Goal: Task Accomplishment & Management: Use online tool/utility

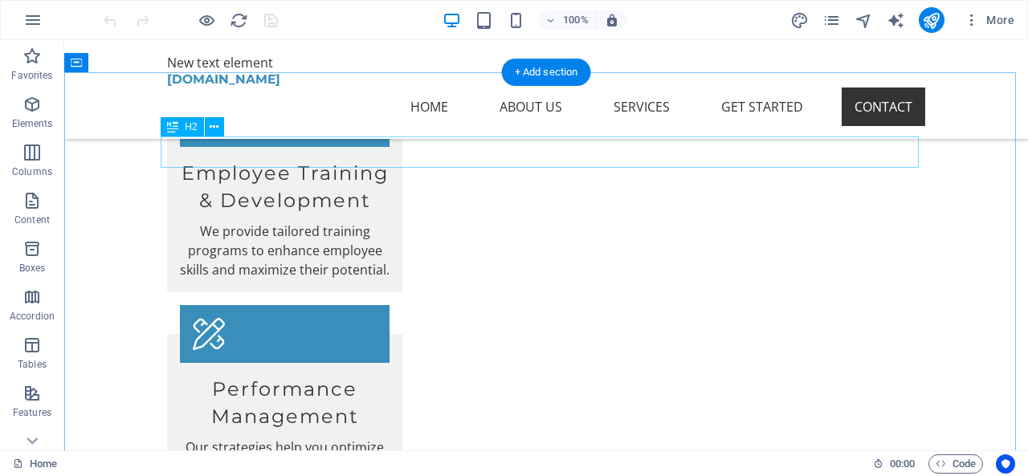
scroll to position [2891, 0]
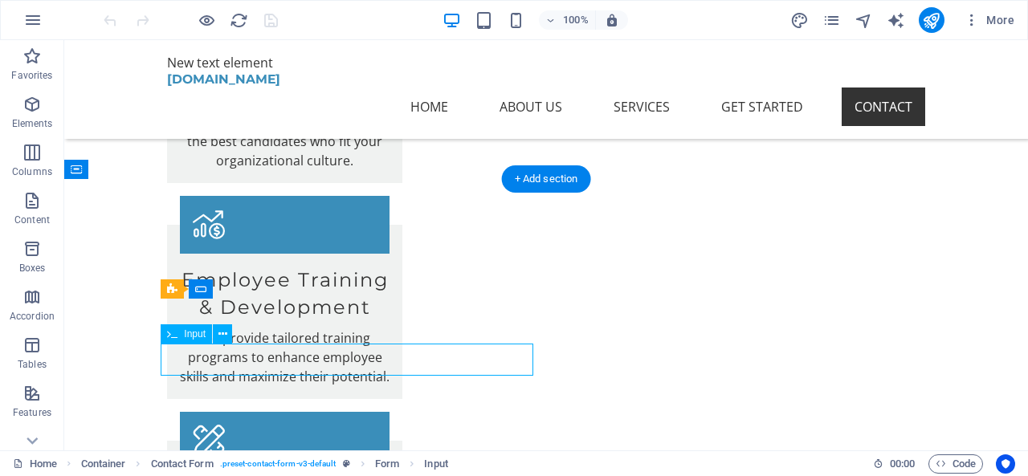
click at [225, 332] on icon at bounding box center [222, 334] width 9 height 17
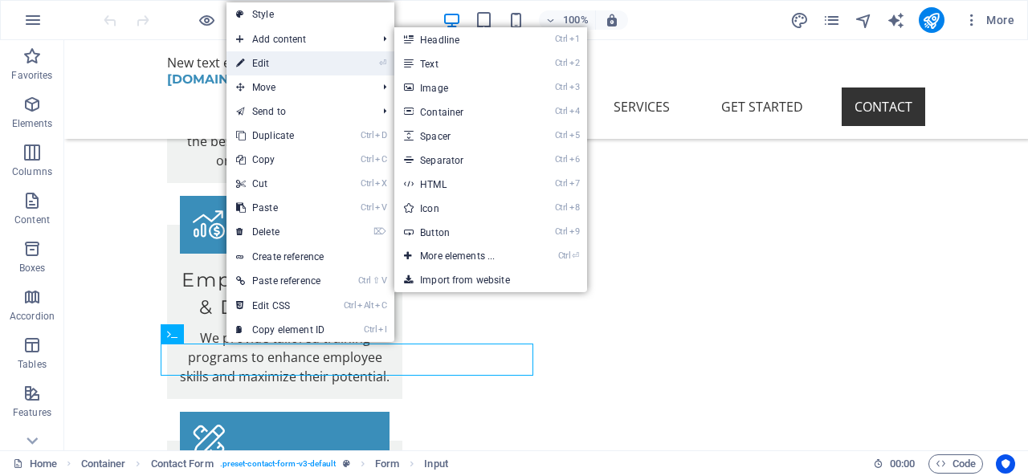
click at [269, 62] on link "⏎ Edit" at bounding box center [280, 63] width 108 height 24
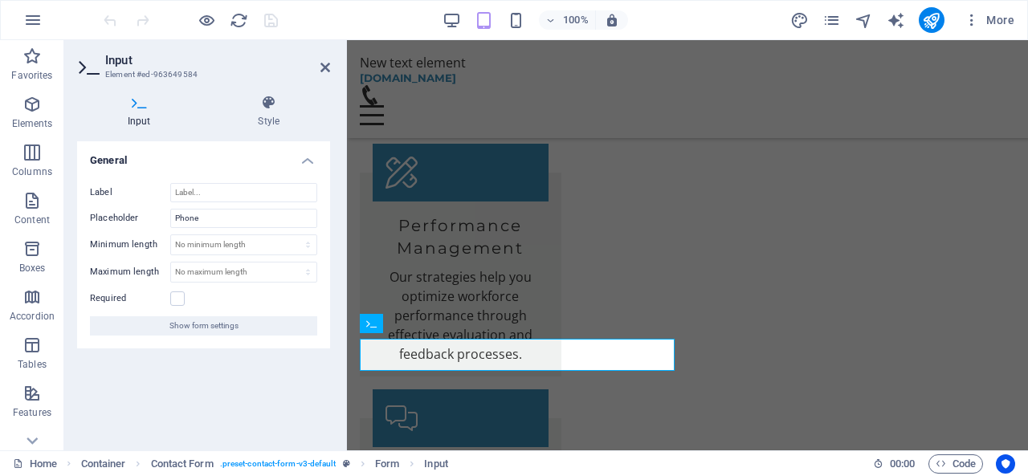
scroll to position [2868, 0]
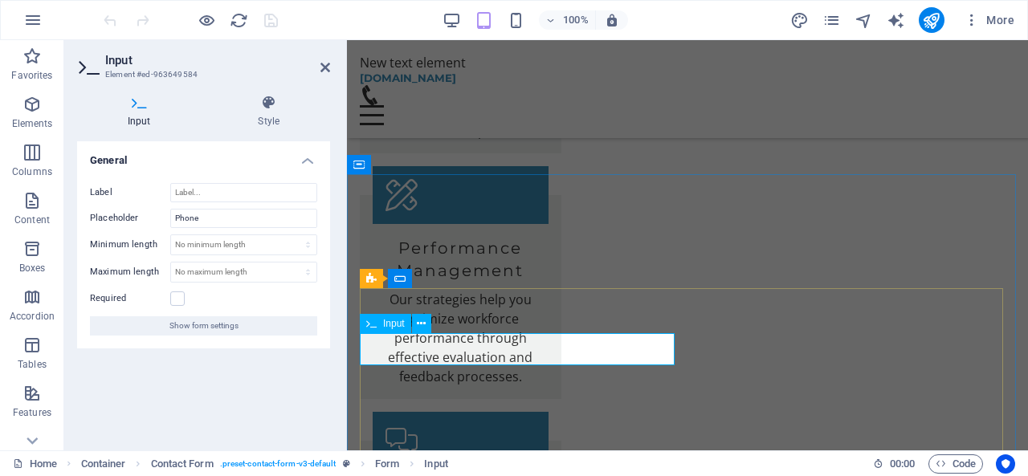
type input "0723980486"
type input "[PERSON_NAME]"
click at [723, 324] on span "Email" at bounding box center [722, 324] width 24 height 10
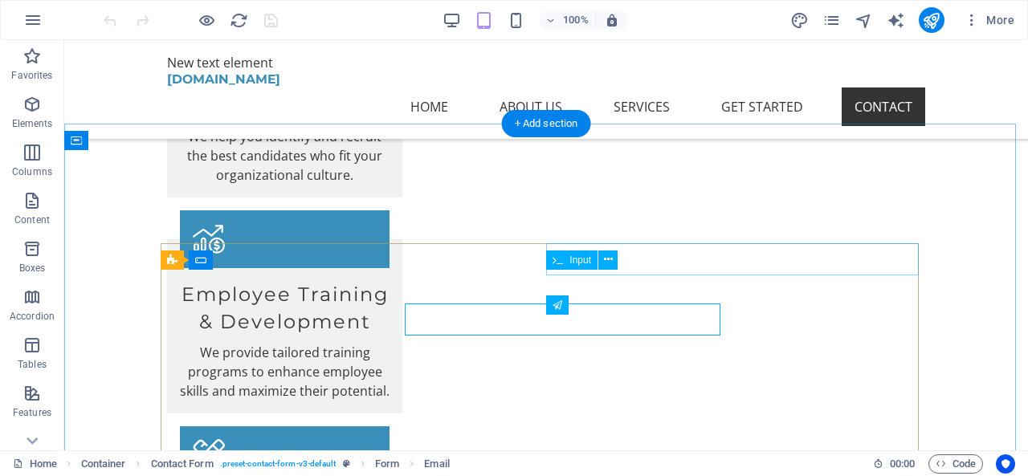
scroll to position [2891, 0]
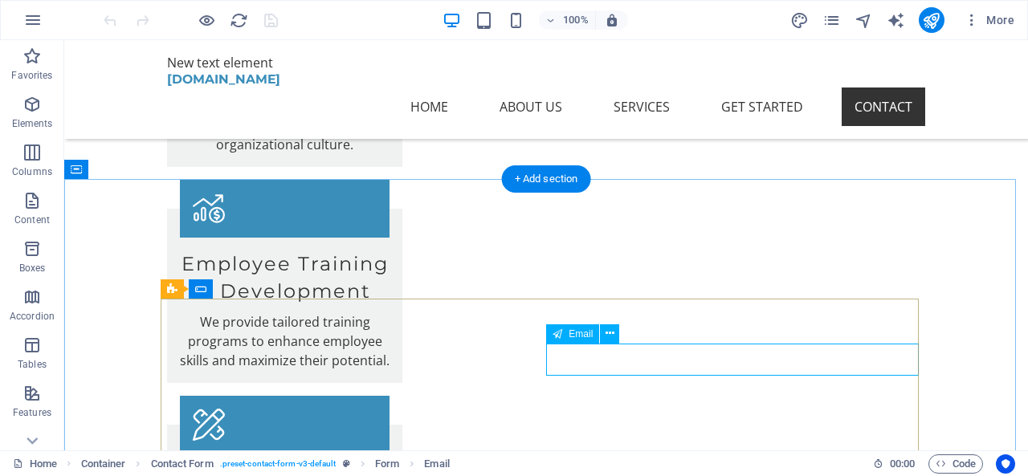
click at [606, 334] on icon at bounding box center [609, 333] width 9 height 17
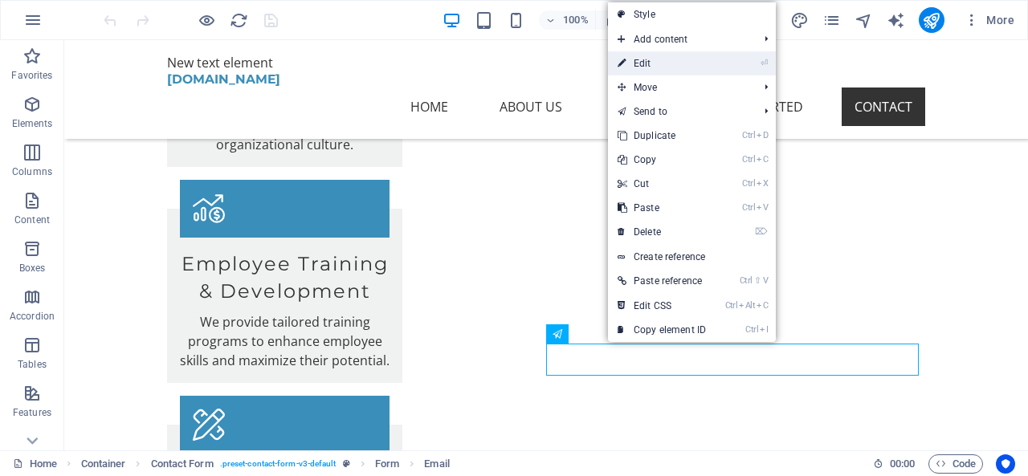
click at [651, 64] on link "⏎ Edit" at bounding box center [662, 63] width 108 height 24
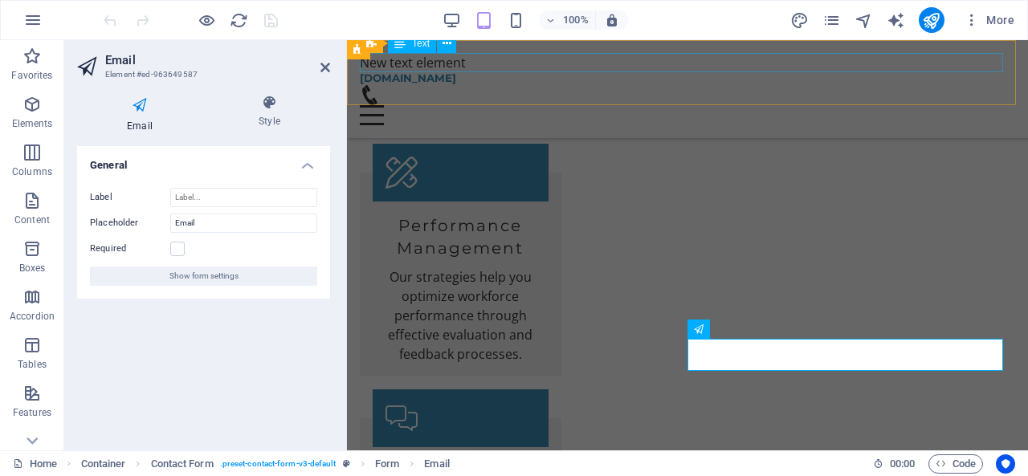
scroll to position [2868, 0]
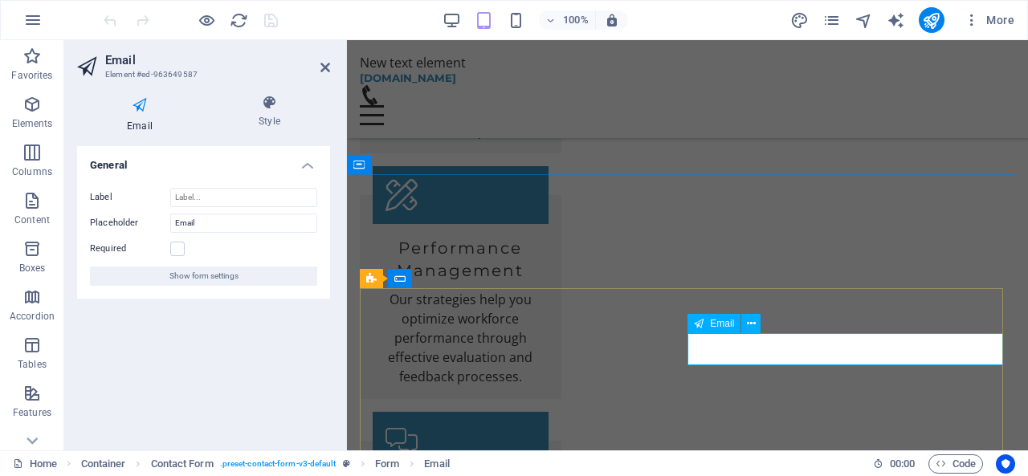
drag, startPoint x: 701, startPoint y: 352, endPoint x: 845, endPoint y: 352, distance: 144.5
type input "[EMAIL_ADDRESS][DOMAIN_NAME]"
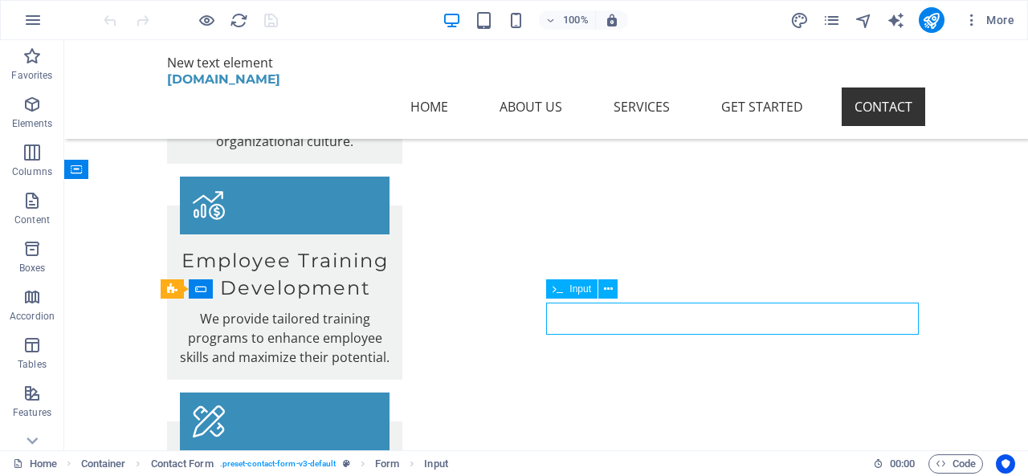
scroll to position [2891, 0]
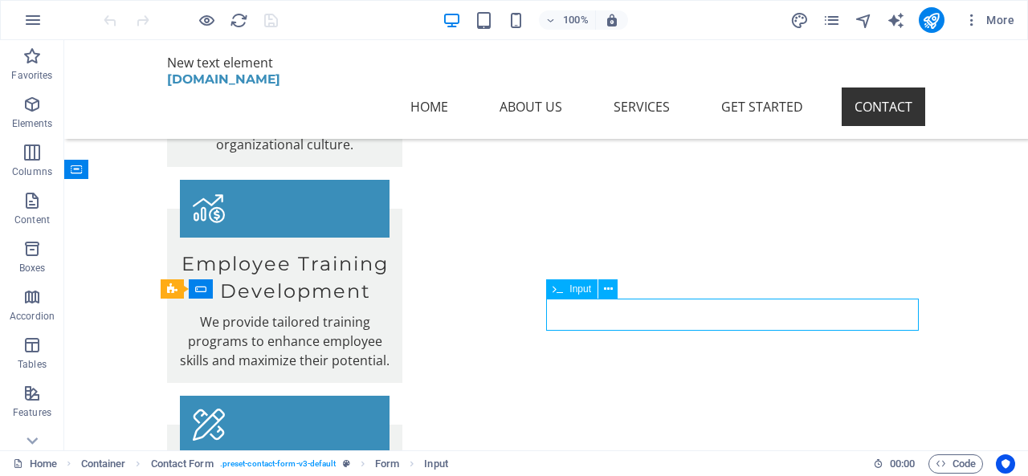
drag, startPoint x: 565, startPoint y: 315, endPoint x: 591, endPoint y: 314, distance: 25.7
click at [608, 287] on icon at bounding box center [608, 289] width 9 height 17
click at [608, 290] on icon at bounding box center [608, 289] width 9 height 17
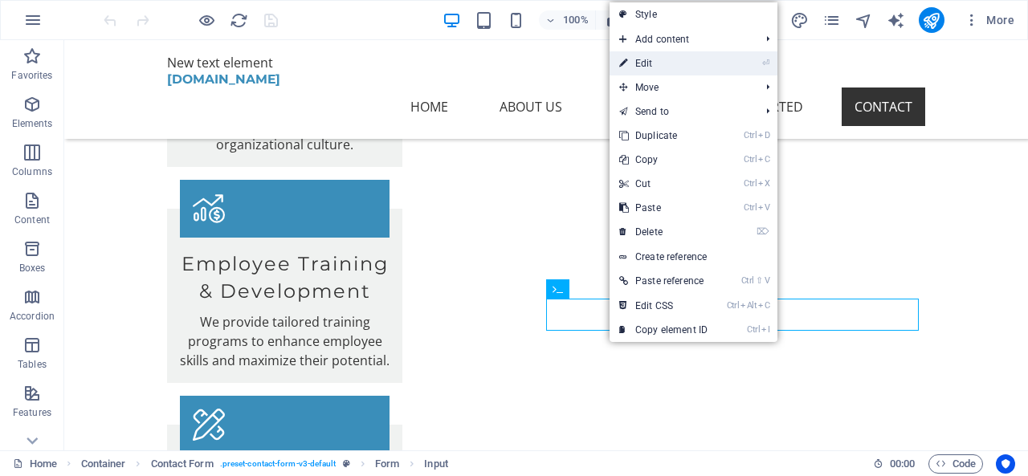
click at [649, 65] on link "⏎ Edit" at bounding box center [663, 63] width 108 height 24
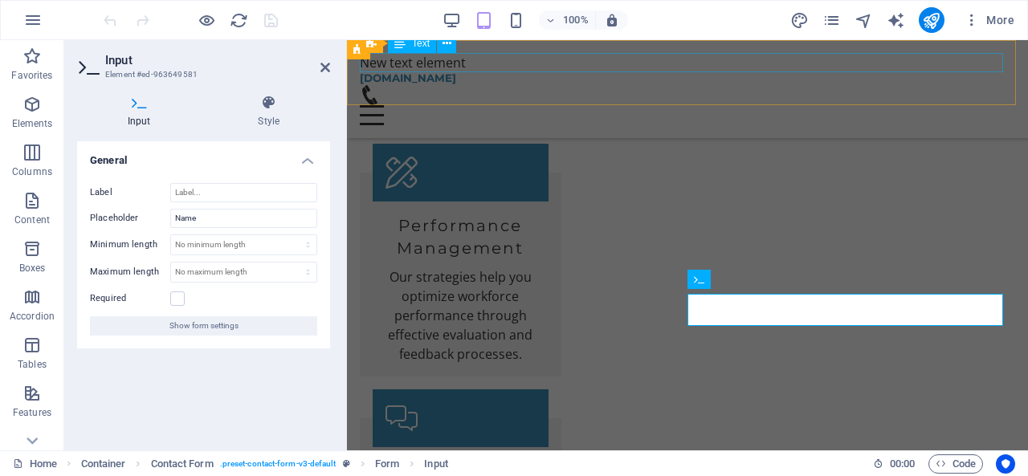
scroll to position [2868, 0]
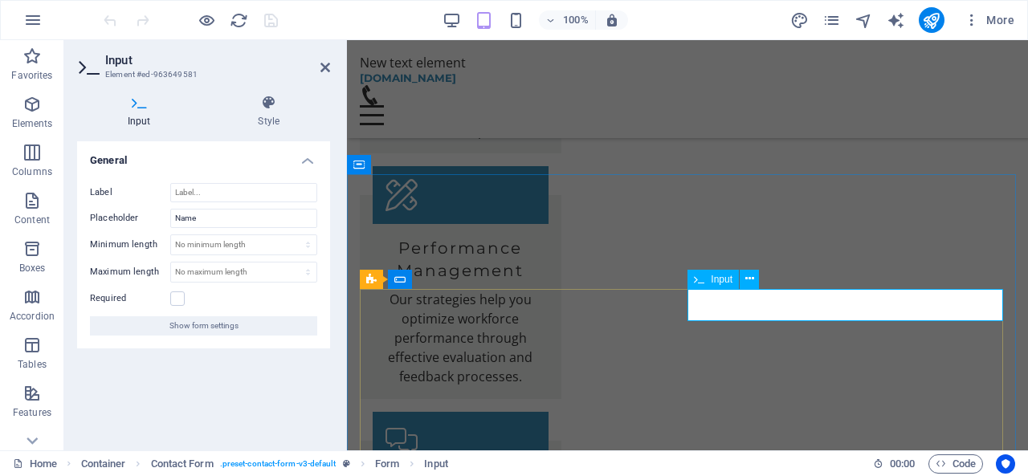
type input "i"
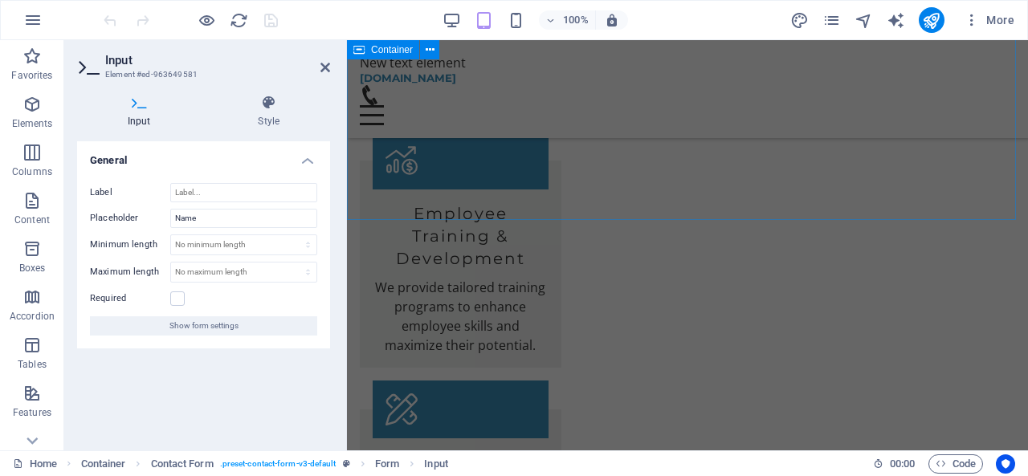
scroll to position [2547, 0]
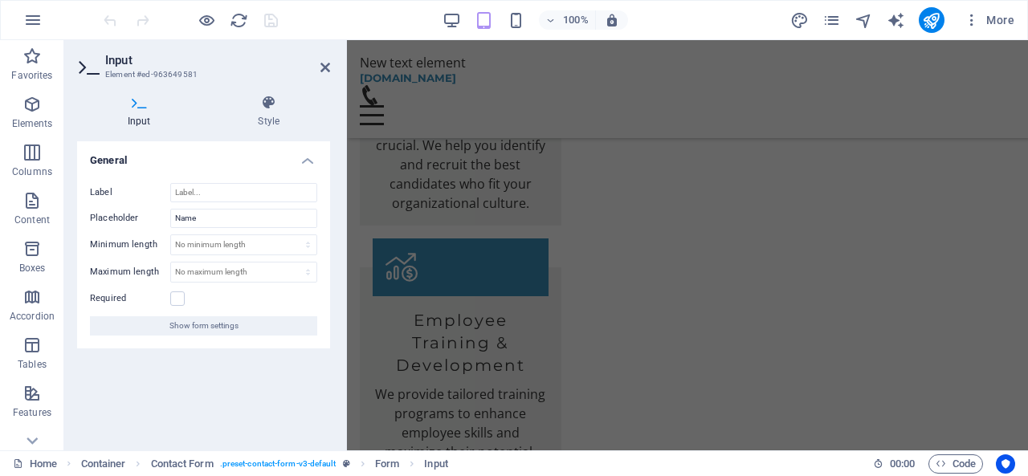
type input "Upwise Talent Solutions"
click at [16, 0] on html "[DOMAIN_NAME] Home Favorites Elements Columns Content Boxes Accordion Tables Fe…" at bounding box center [514, 238] width 1028 height 476
click at [324, 68] on icon at bounding box center [325, 67] width 10 height 13
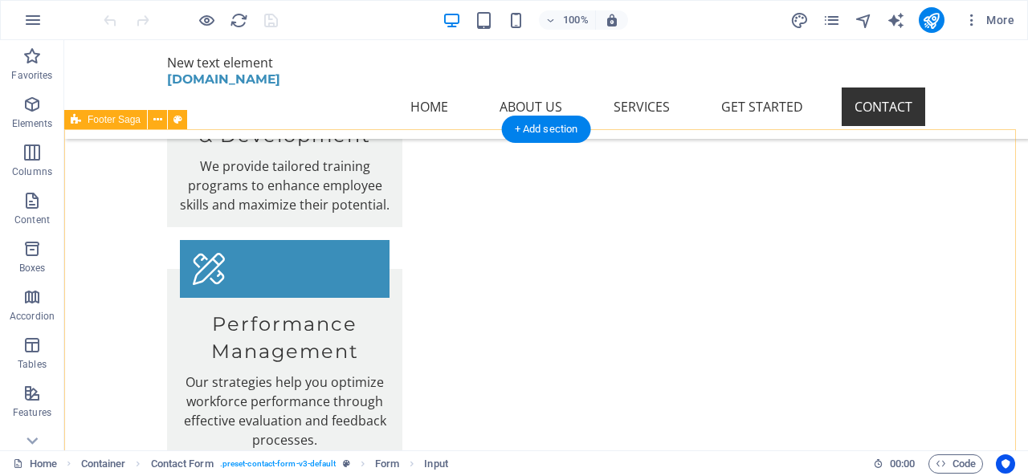
scroll to position [3384, 0]
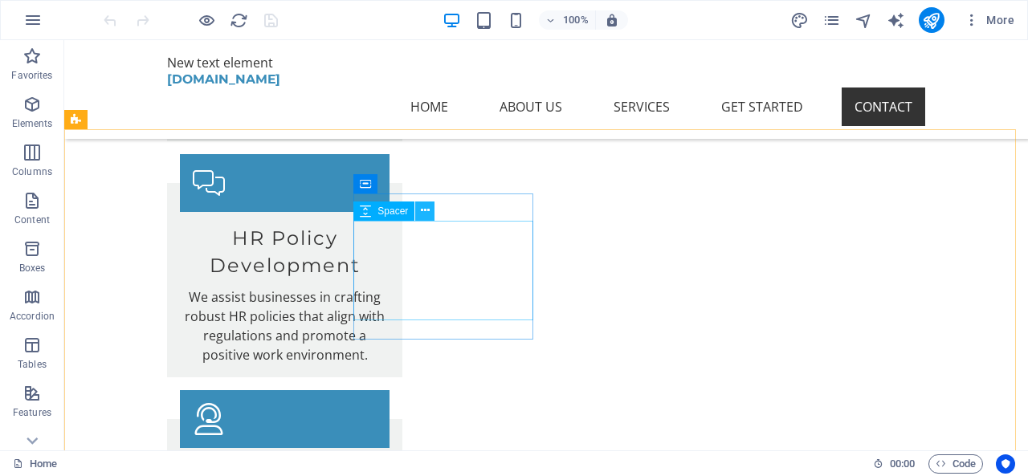
click at [422, 214] on icon at bounding box center [425, 210] width 9 height 17
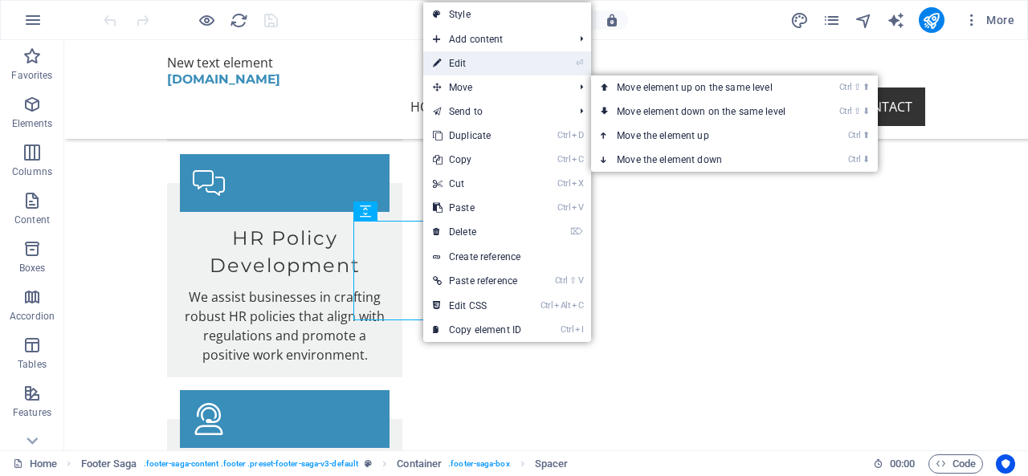
click at [461, 62] on link "⏎ Edit" at bounding box center [477, 63] width 108 height 24
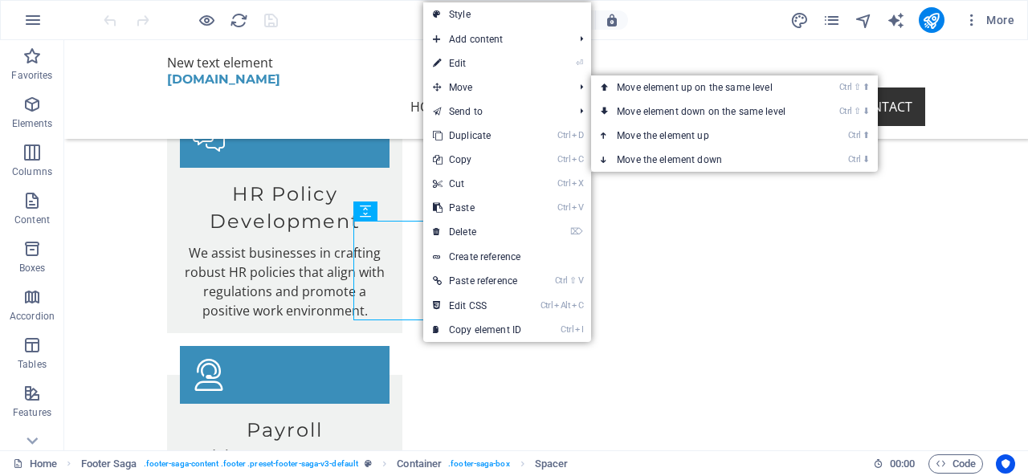
select select "px"
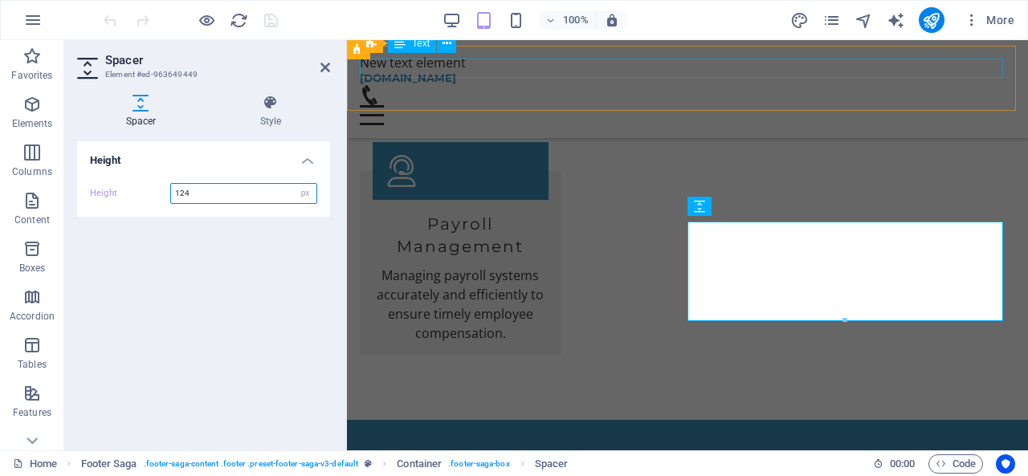
scroll to position [3351, 0]
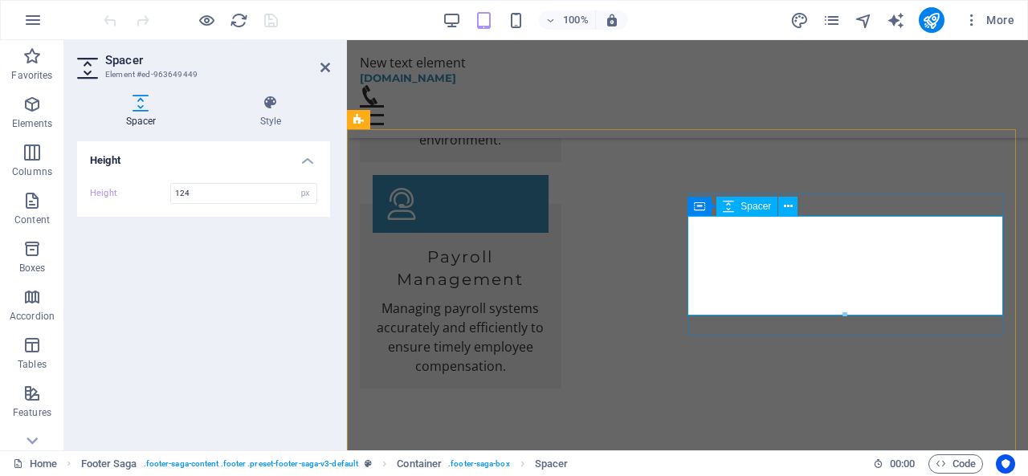
drag, startPoint x: 716, startPoint y: 243, endPoint x: 699, endPoint y: 235, distance: 18.7
click at [788, 206] on icon at bounding box center [788, 206] width 9 height 17
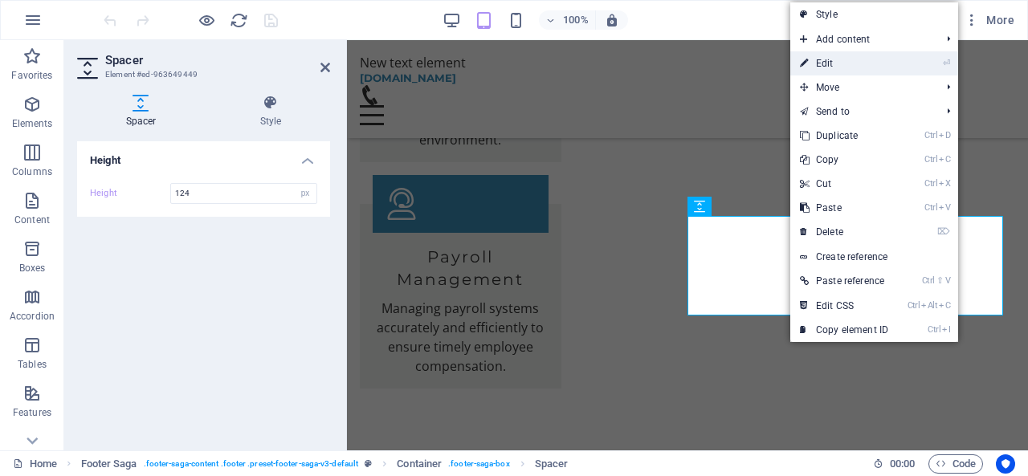
click at [808, 63] on link "⏎ Edit" at bounding box center [844, 63] width 108 height 24
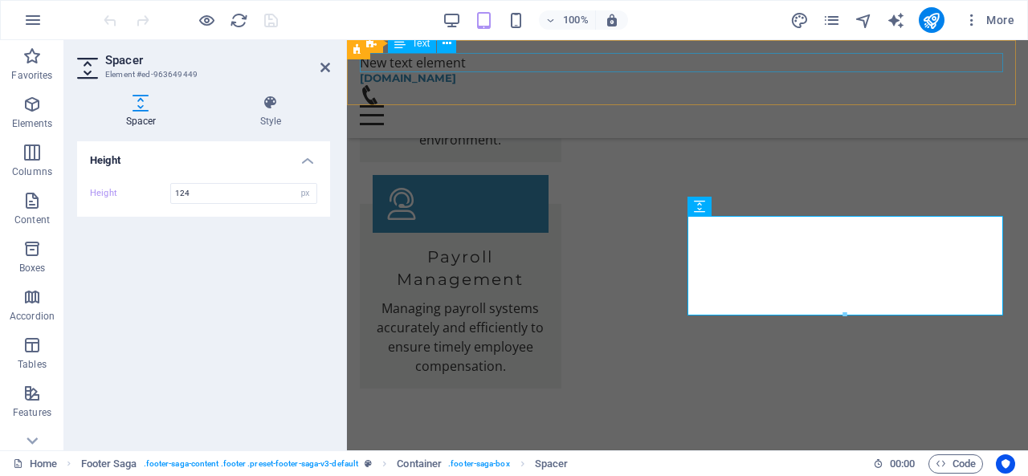
click at [411, 65] on div "New text element" at bounding box center [687, 62] width 655 height 19
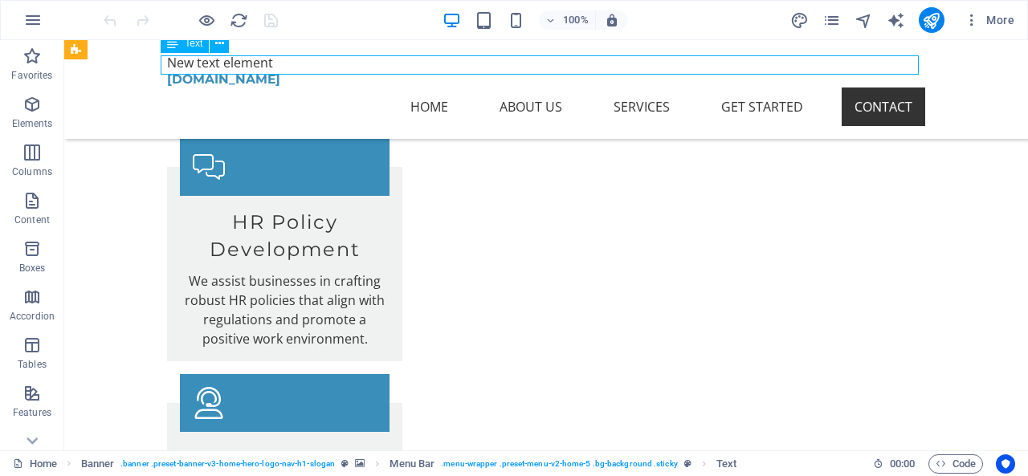
scroll to position [3384, 0]
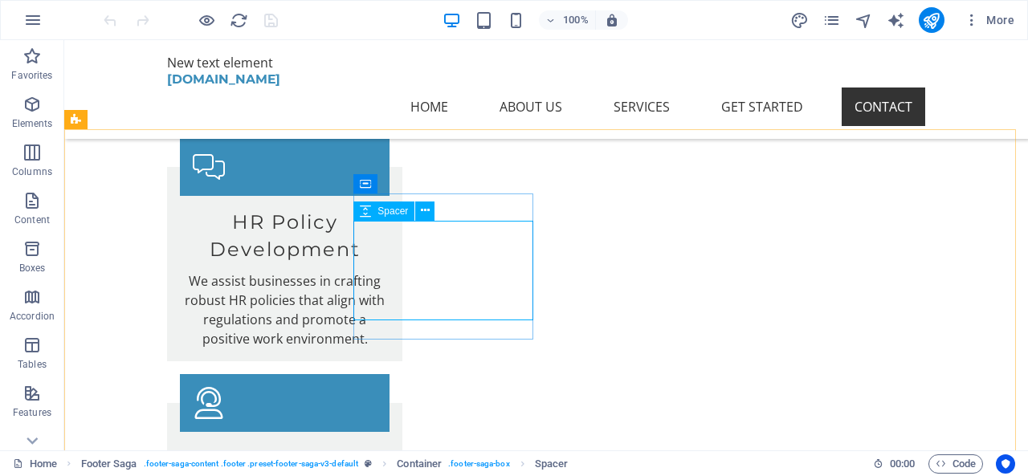
click at [439, 211] on div "Spacer" at bounding box center [399, 212] width 92 height 20
click at [438, 211] on div "Spacer" at bounding box center [399, 212] width 92 height 20
click at [437, 210] on div "Spacer" at bounding box center [399, 212] width 92 height 20
click at [428, 210] on icon at bounding box center [425, 210] width 9 height 17
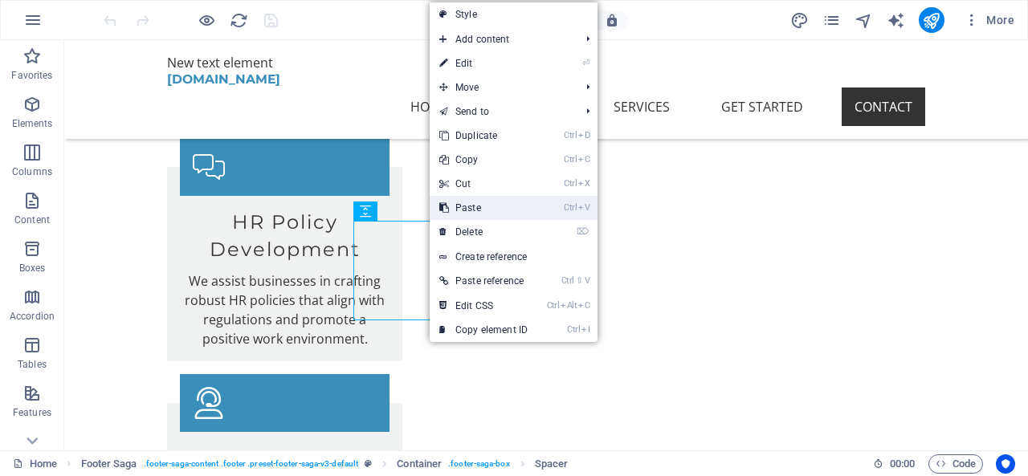
click at [474, 207] on link "Ctrl V Paste" at bounding box center [484, 208] width 108 height 24
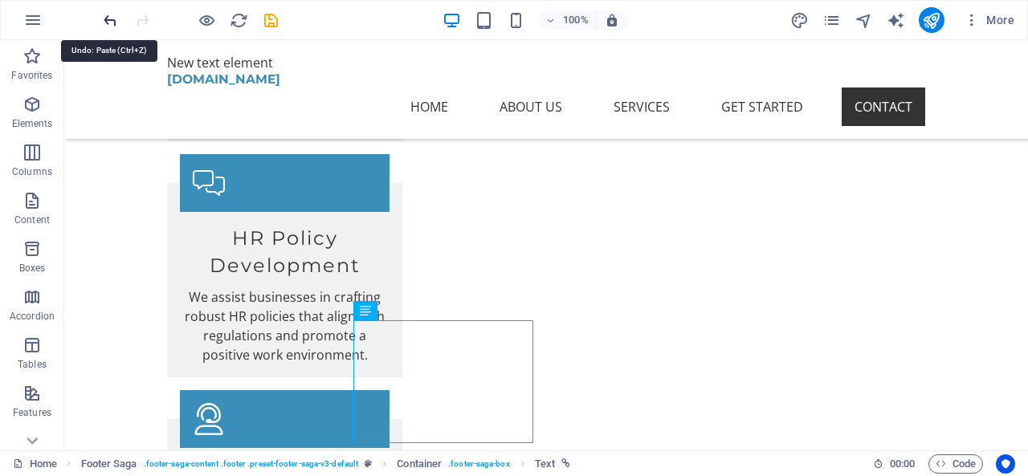
click at [109, 21] on icon "undo" at bounding box center [110, 20] width 18 height 18
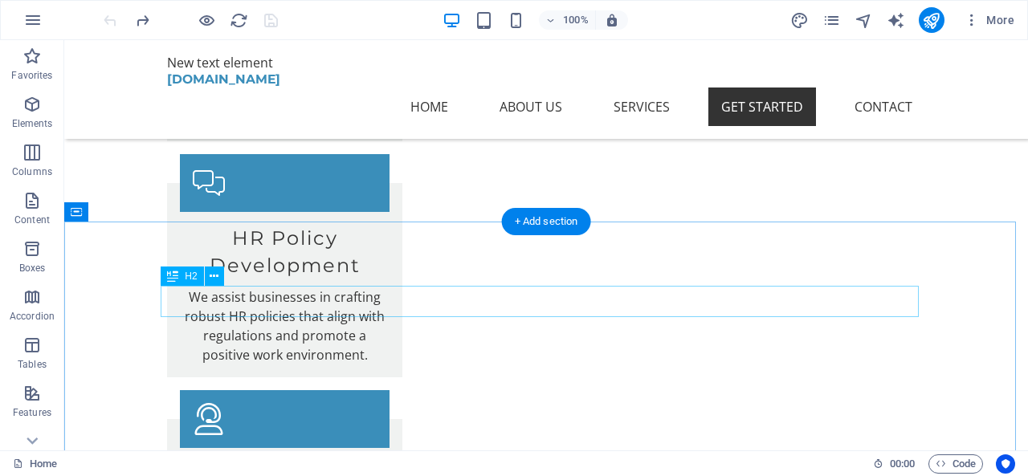
scroll to position [2848, 0]
